Goal: Task Accomplishment & Management: Use online tool/utility

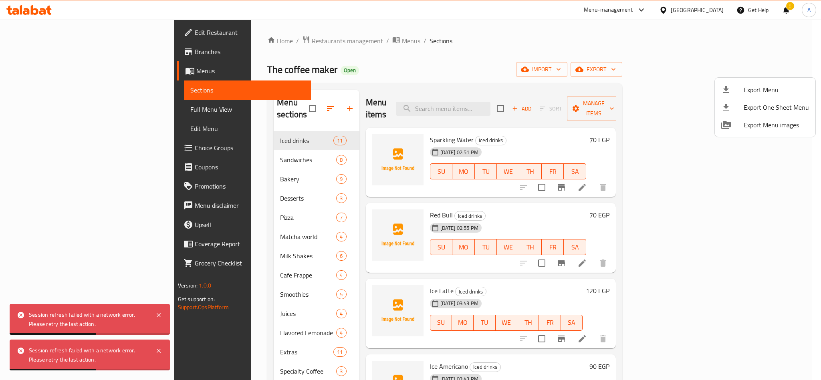
click at [237, 42] on div at bounding box center [410, 190] width 821 height 380
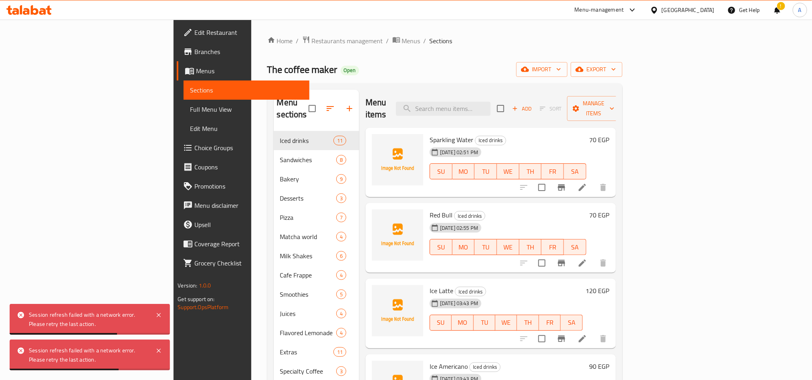
click at [312, 42] on span "Restaurants management" at bounding box center [347, 41] width 71 height 10
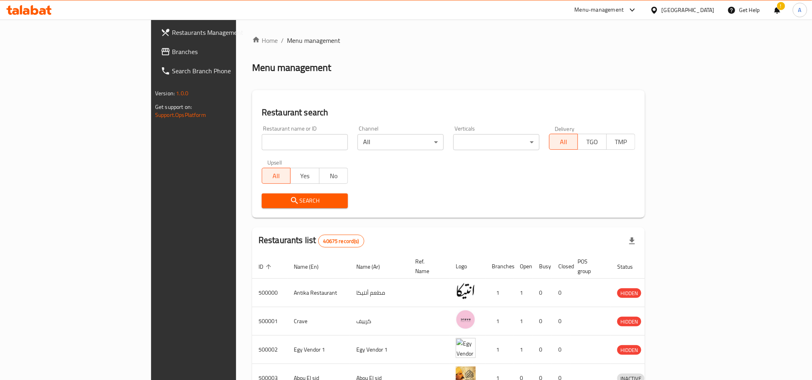
click at [777, 11] on div "!" at bounding box center [777, 9] width 9 height 19
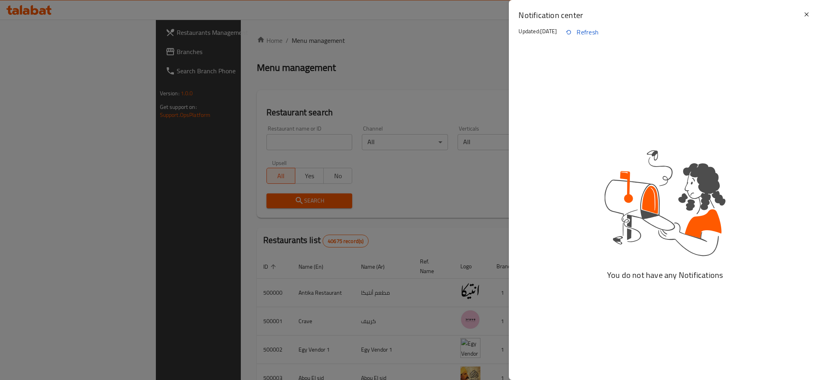
click at [397, 94] on div at bounding box center [410, 190] width 821 height 380
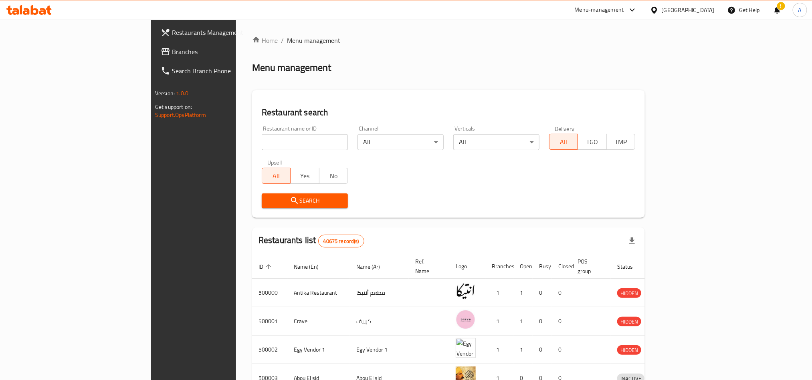
click at [781, 8] on div "!" at bounding box center [777, 9] width 9 height 19
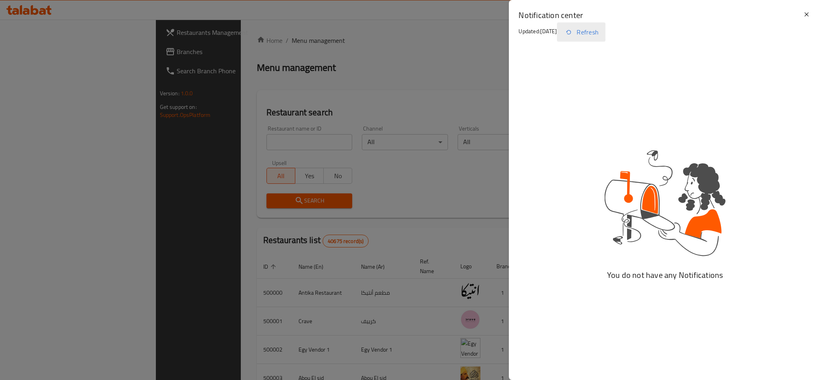
click at [593, 32] on button "Refresh" at bounding box center [581, 31] width 48 height 19
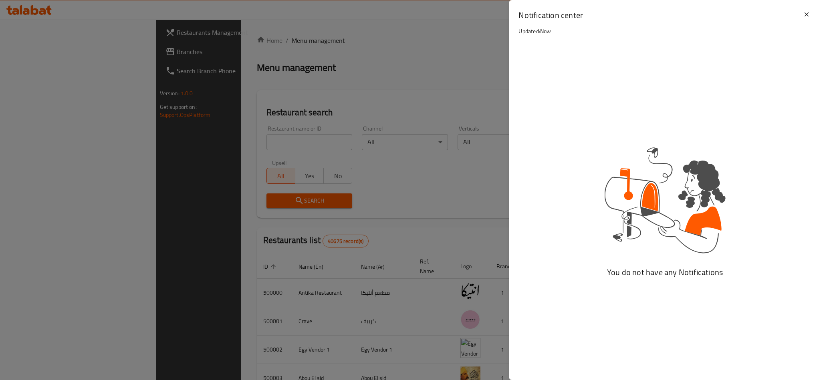
drag, startPoint x: 803, startPoint y: 17, endPoint x: 227, endPoint y: 56, distance: 577.2
click at [801, 17] on div "Notification center Updated: Now" at bounding box center [665, 24] width 312 height 49
click at [808, 17] on icon at bounding box center [807, 15] width 10 height 10
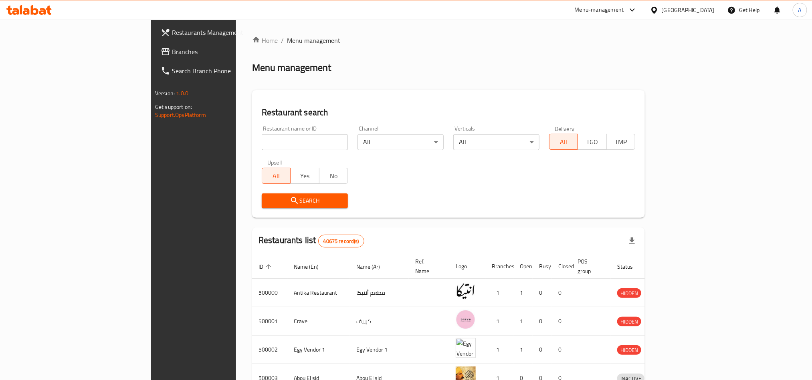
click at [658, 11] on icon at bounding box center [654, 10] width 8 height 8
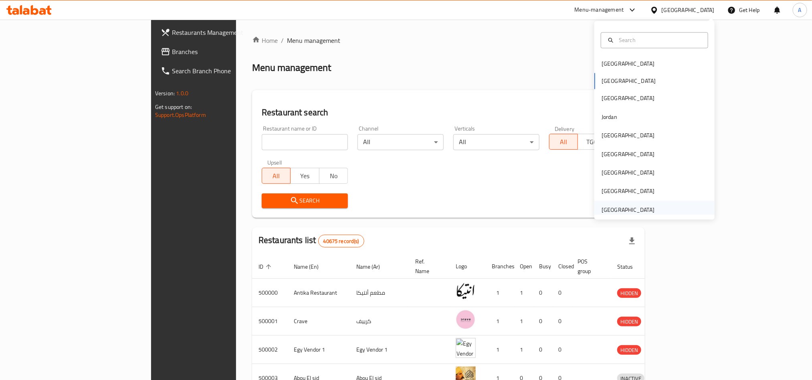
click at [619, 209] on div "[GEOGRAPHIC_DATA]" at bounding box center [627, 210] width 53 height 9
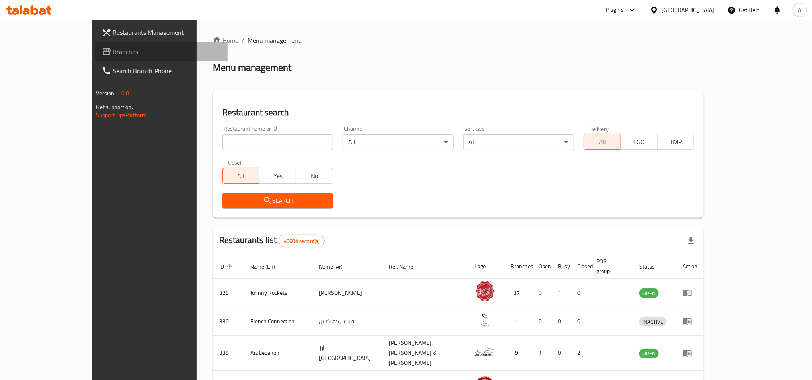
click at [113, 56] on span "Branches" at bounding box center [167, 52] width 108 height 10
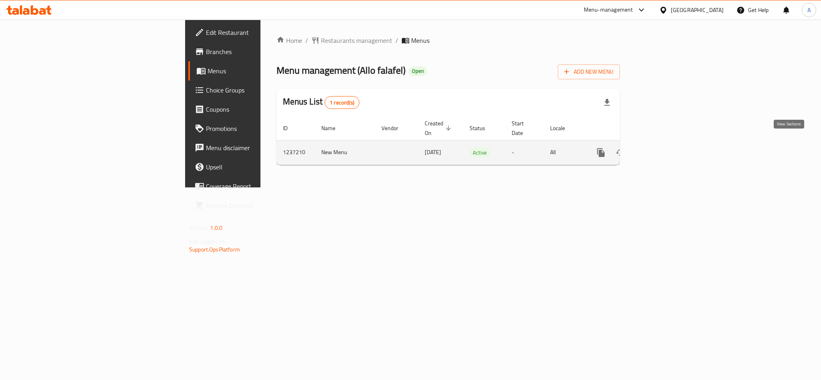
click at [668, 143] on link "enhanced table" at bounding box center [658, 152] width 19 height 19
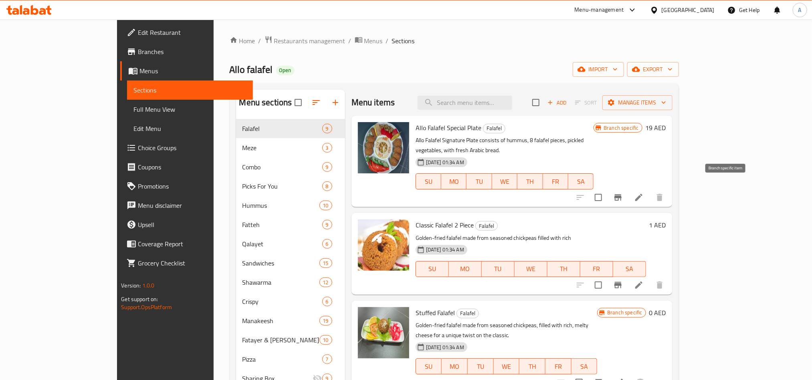
click at [621, 194] on icon "Branch-specific-item" at bounding box center [617, 197] width 7 height 6
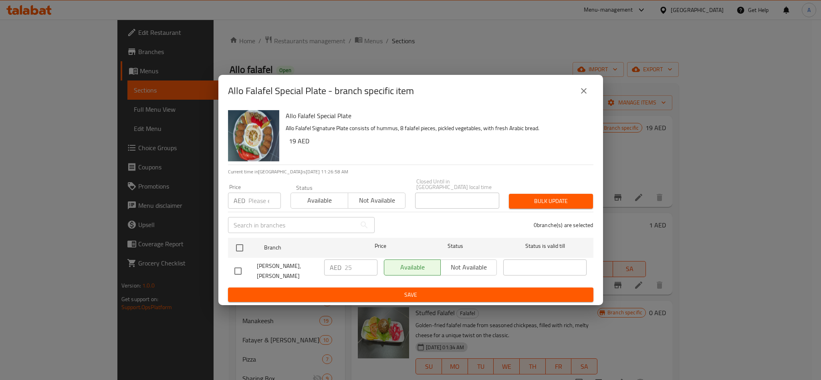
click at [581, 95] on icon "close" at bounding box center [584, 91] width 10 height 10
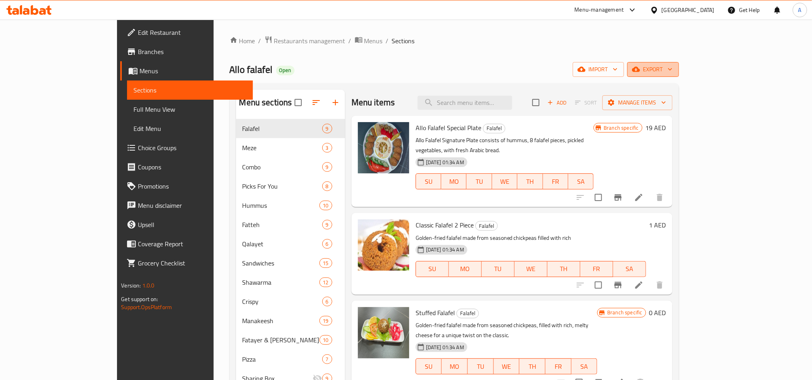
click at [672, 70] on span "export" at bounding box center [653, 70] width 39 height 10
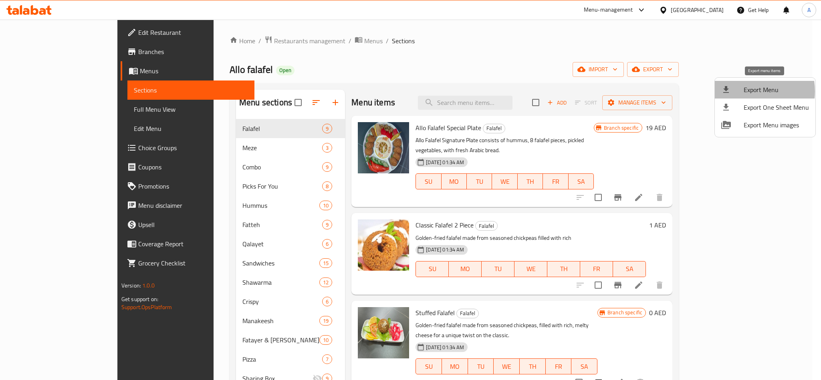
click at [746, 91] on span "Export Menu" at bounding box center [776, 90] width 65 height 10
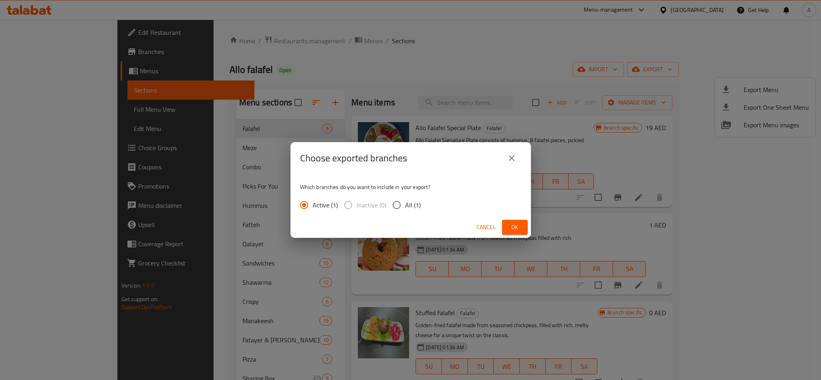
click at [393, 208] on input "All (1)" at bounding box center [396, 205] width 17 height 17
radio input "true"
click at [525, 223] on button "Ok" at bounding box center [515, 227] width 26 height 15
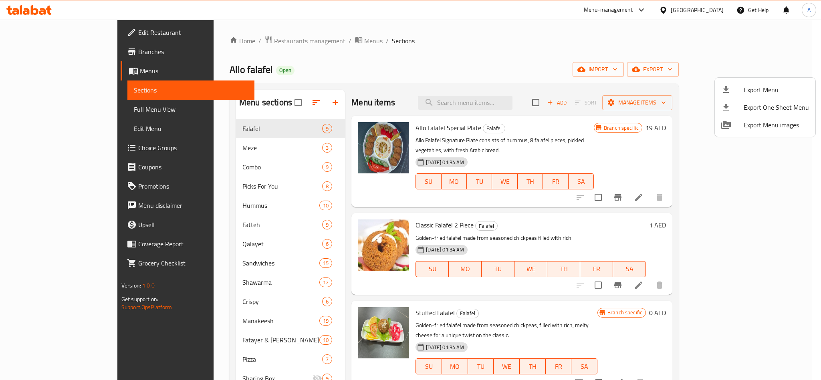
click at [612, 60] on div at bounding box center [410, 190] width 821 height 380
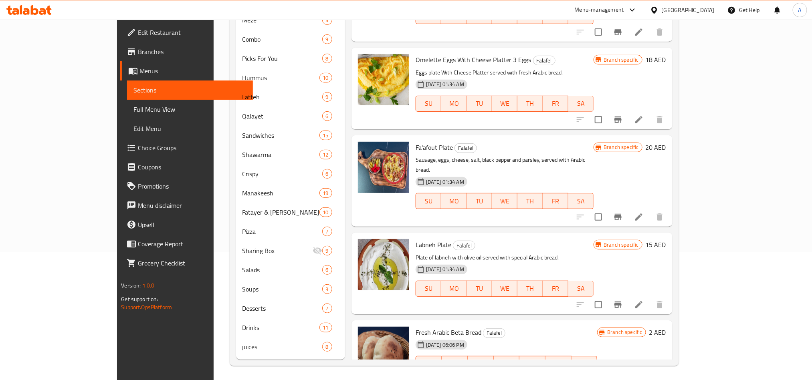
scroll to position [130, 0]
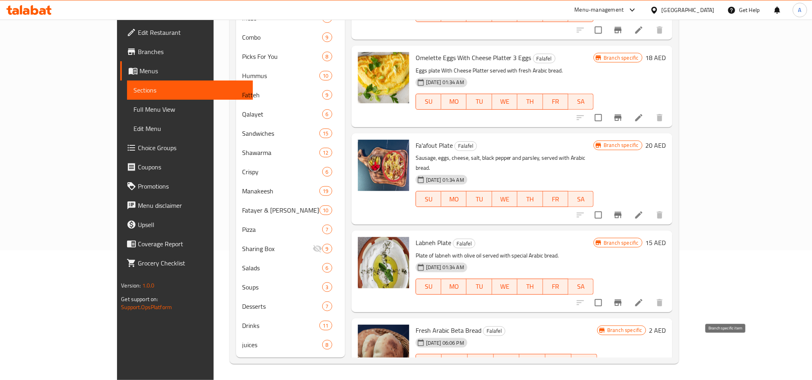
click at [621, 375] on icon "Branch-specific-item" at bounding box center [617, 378] width 7 height 6
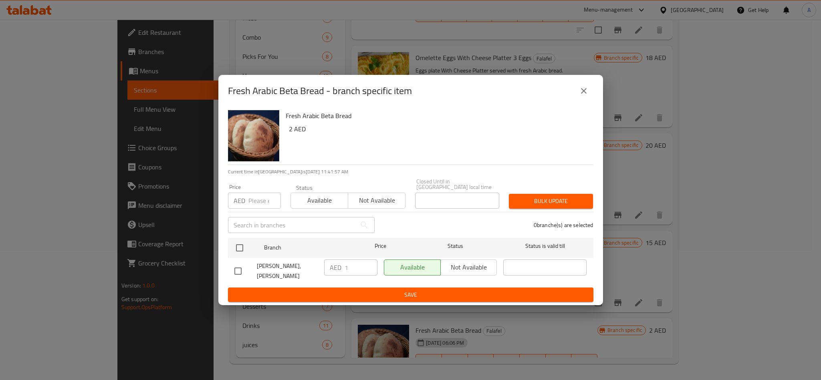
click at [577, 97] on button "close" at bounding box center [583, 90] width 19 height 19
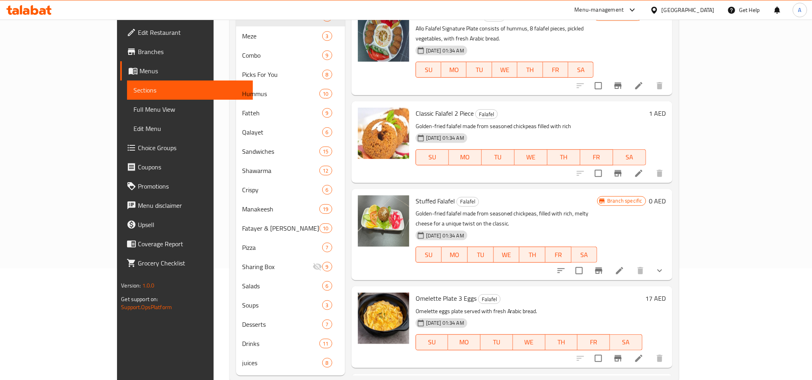
scroll to position [0, 0]
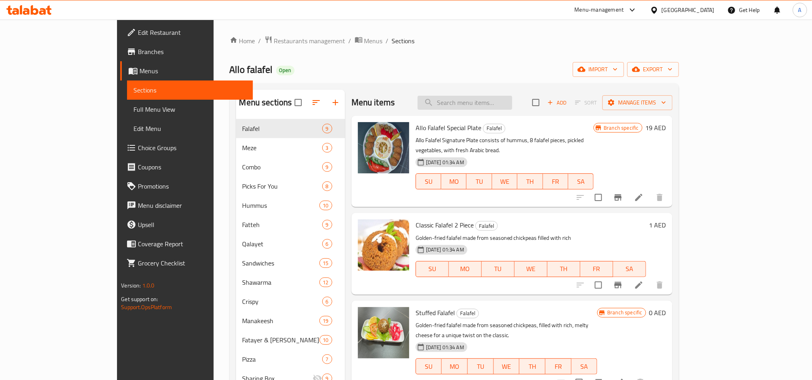
click at [512, 106] on input "search" at bounding box center [465, 103] width 95 height 14
paste input "Mutabal"
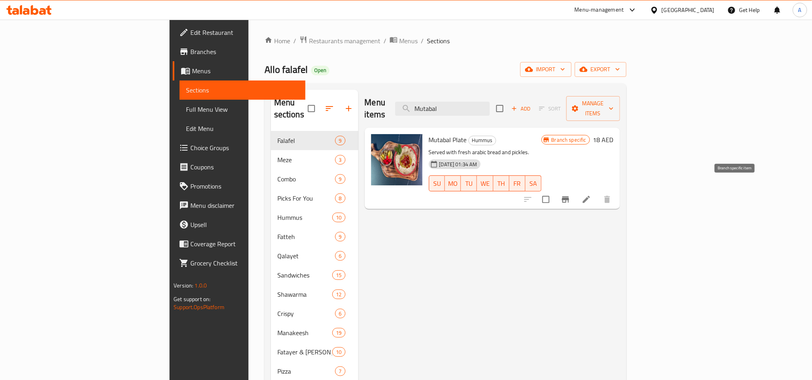
type input "Mutabal"
click at [575, 190] on button "Branch-specific-item" at bounding box center [565, 199] width 19 height 19
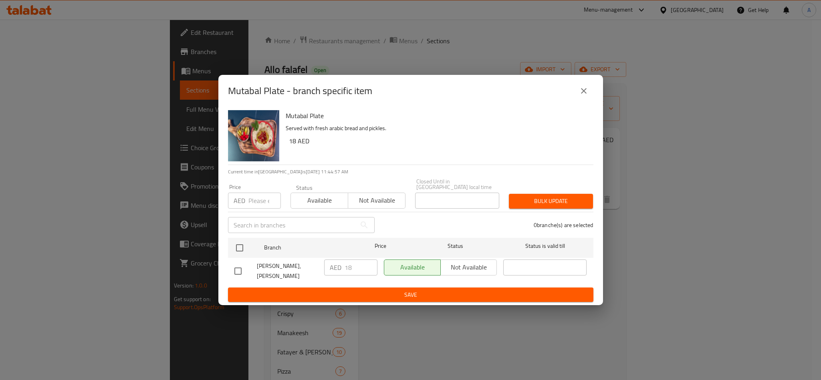
click at [587, 95] on icon "close" at bounding box center [584, 91] width 10 height 10
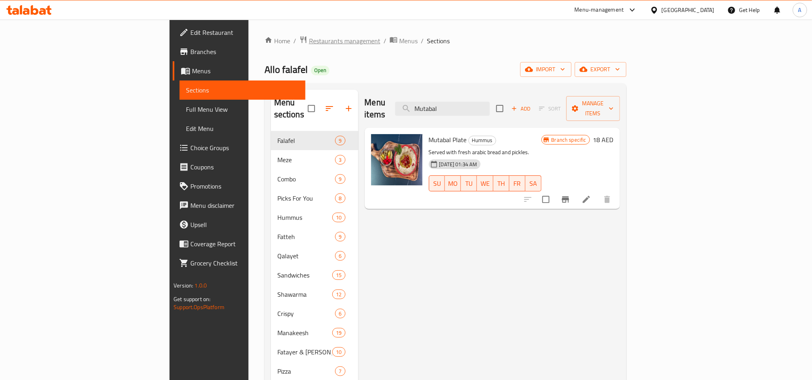
click at [309, 36] on span "Restaurants management" at bounding box center [344, 41] width 71 height 10
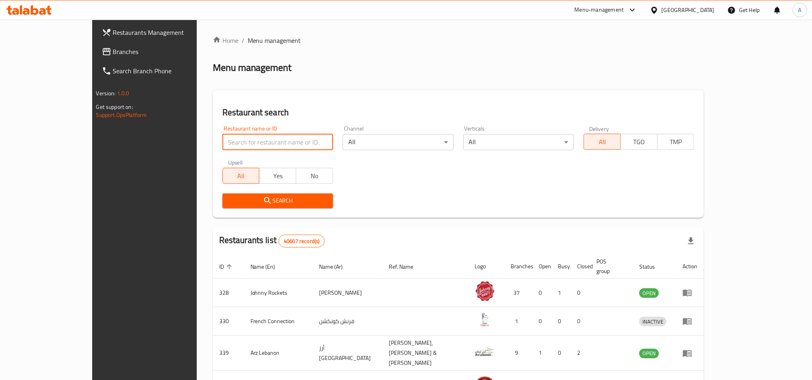
click at [226, 142] on input "search" at bounding box center [277, 142] width 111 height 16
paste input "696356"
type input "696356"
click button "Search" at bounding box center [277, 201] width 111 height 15
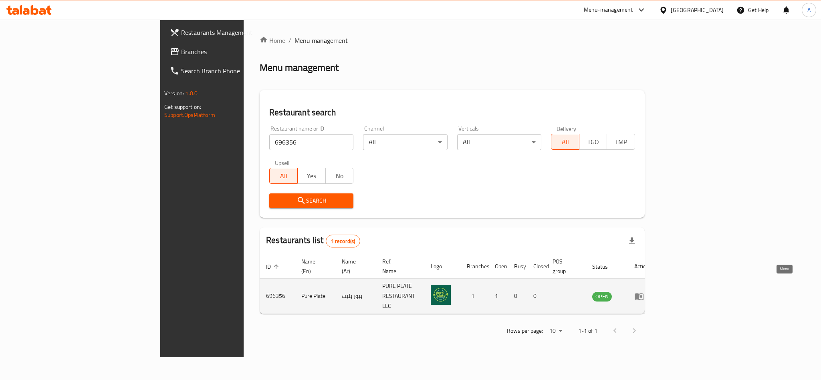
click at [644, 293] on icon "enhanced table" at bounding box center [639, 296] width 9 height 7
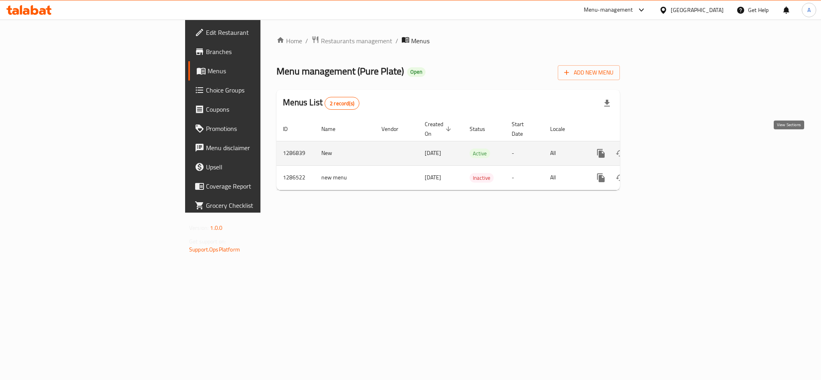
click at [668, 144] on link "enhanced table" at bounding box center [658, 153] width 19 height 19
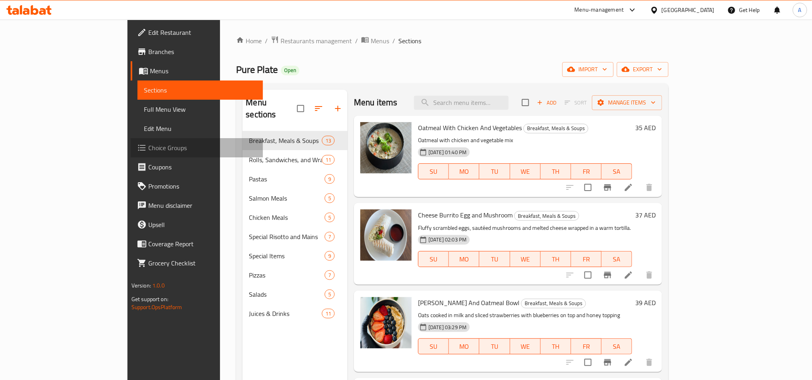
click at [148, 151] on span "Choice Groups" at bounding box center [202, 148] width 108 height 10
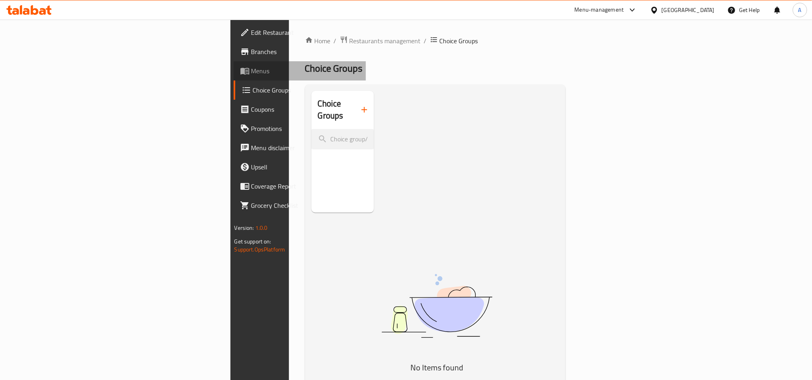
click at [251, 66] on span "Menus" at bounding box center [305, 71] width 108 height 10
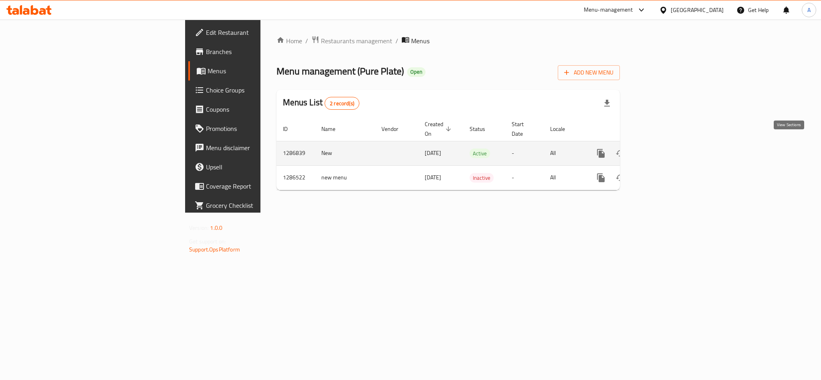
click at [664, 149] on icon "enhanced table" at bounding box center [659, 154] width 10 height 10
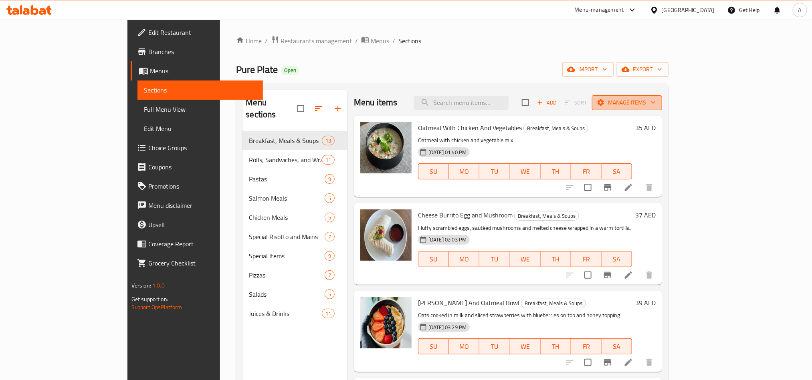
click at [656, 102] on span "Manage items" at bounding box center [626, 103] width 57 height 10
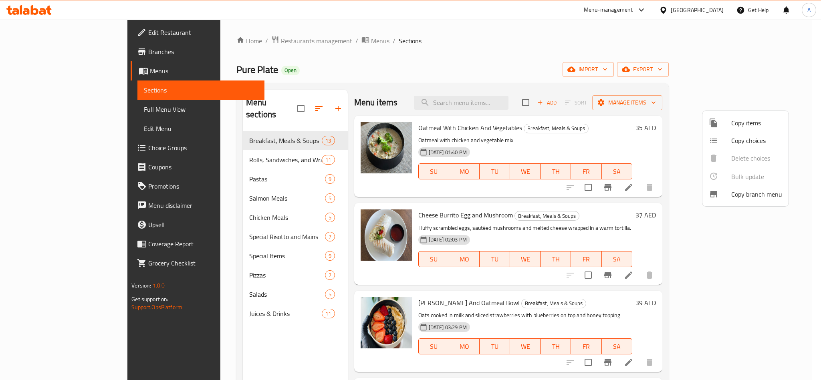
drag, startPoint x: 571, startPoint y: 71, endPoint x: 623, endPoint y: 68, distance: 51.8
click at [571, 71] on div at bounding box center [410, 190] width 821 height 380
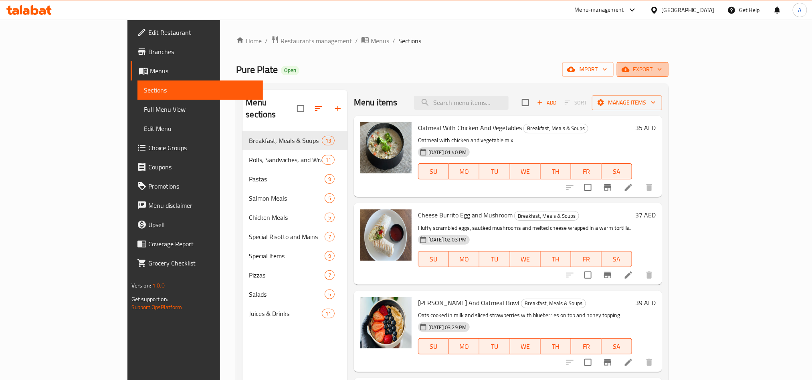
click at [662, 65] on span "export" at bounding box center [642, 70] width 39 height 10
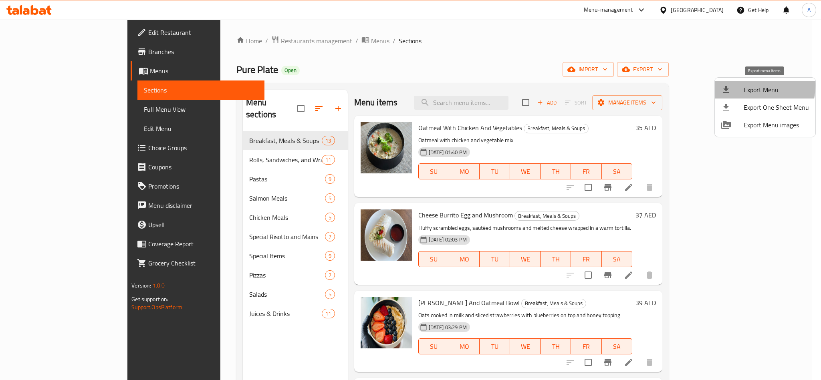
click at [739, 85] on div at bounding box center [732, 90] width 22 height 10
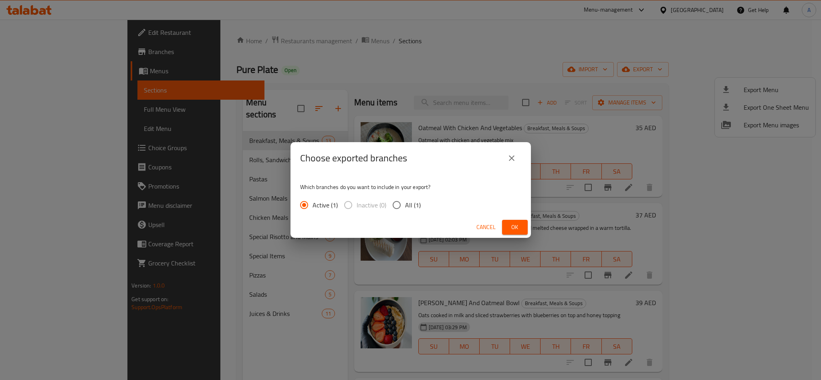
click at [397, 202] on input "All (1)" at bounding box center [396, 205] width 17 height 17
radio input "true"
click at [518, 226] on span "Ok" at bounding box center [514, 227] width 13 height 10
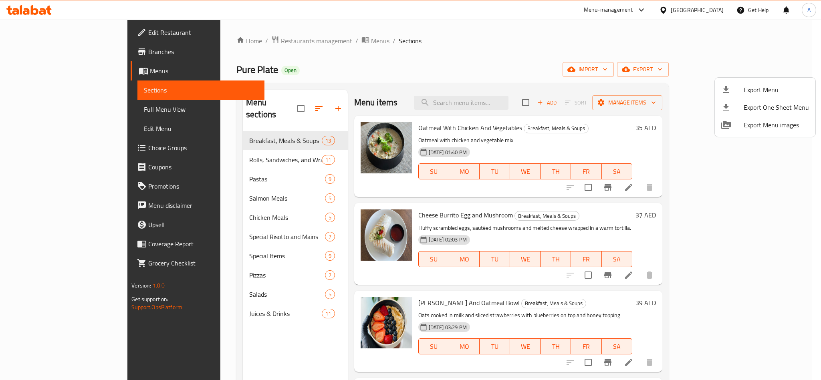
click at [502, 52] on div at bounding box center [410, 190] width 821 height 380
